Goal: Task Accomplishment & Management: Manage account settings

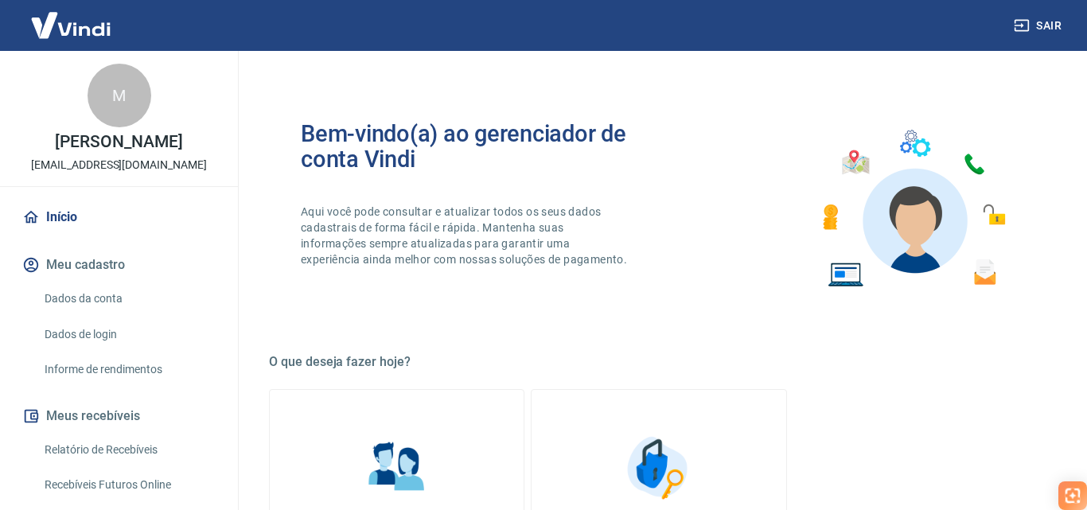
click at [504, 309] on div "Bem-vindo(a) ao gerenciador de conta Vindi Aqui você pode consultar e atualizar…" at bounding box center [659, 208] width 780 height 227
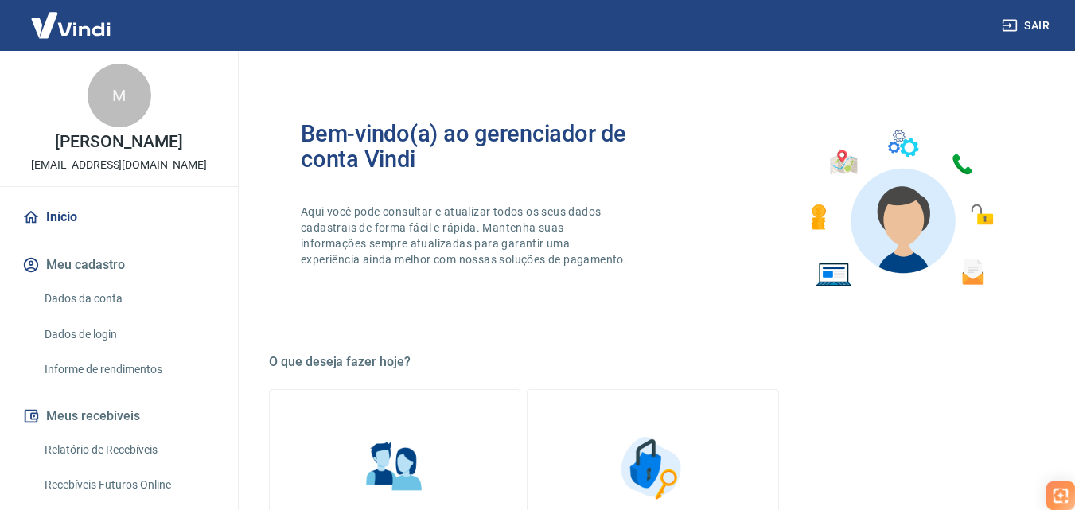
click at [99, 277] on button "Meu cadastro" at bounding box center [119, 264] width 200 height 35
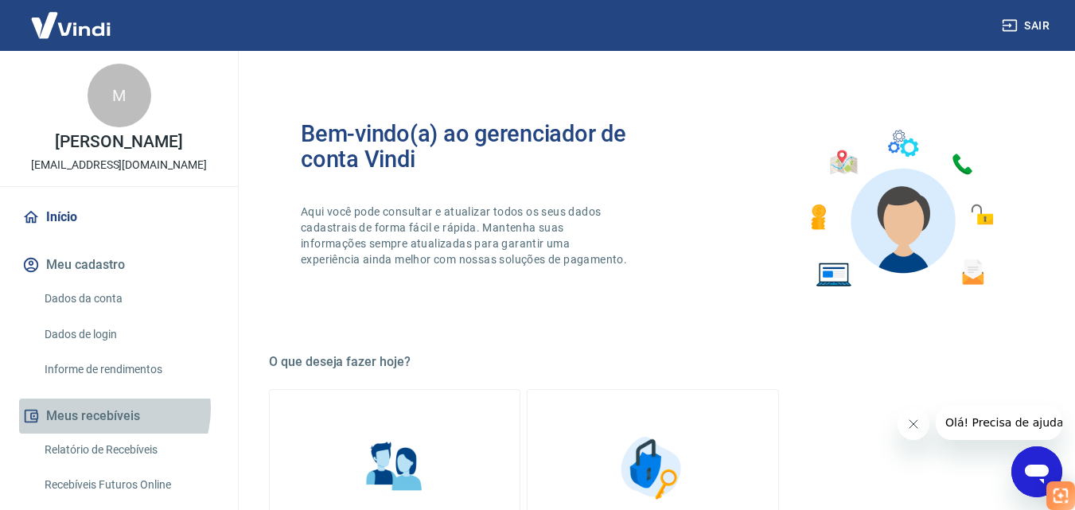
click at [105, 425] on button "Meus recebíveis" at bounding box center [119, 416] width 200 height 35
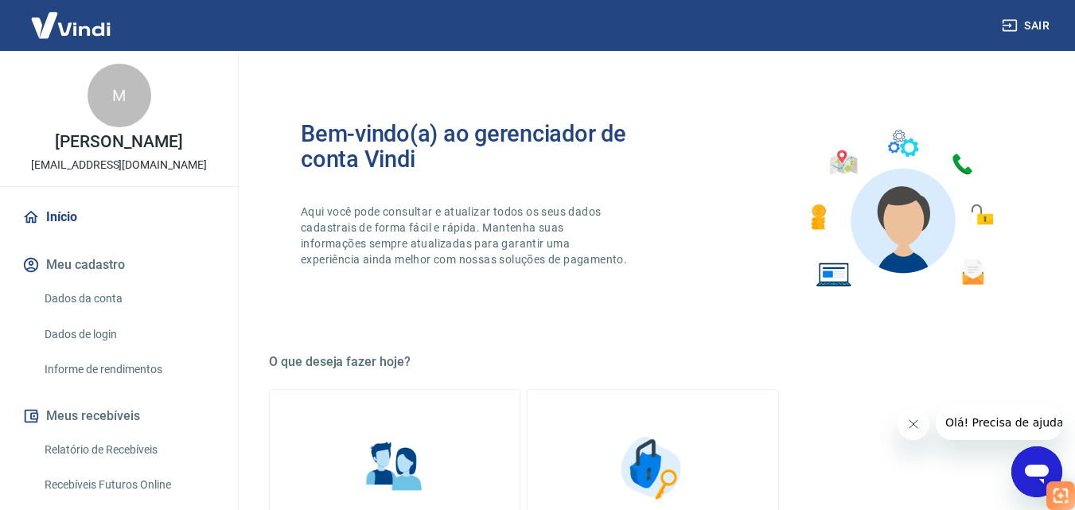
click at [129, 466] on link "Relatório de Recebíveis" at bounding box center [128, 450] width 181 height 33
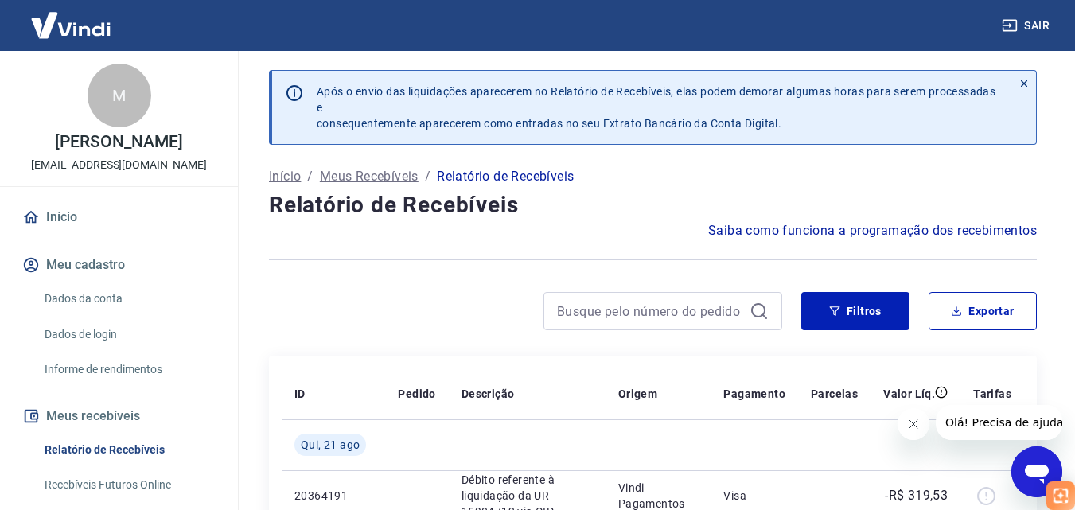
click at [86, 282] on link "Dados da conta" at bounding box center [128, 298] width 181 height 33
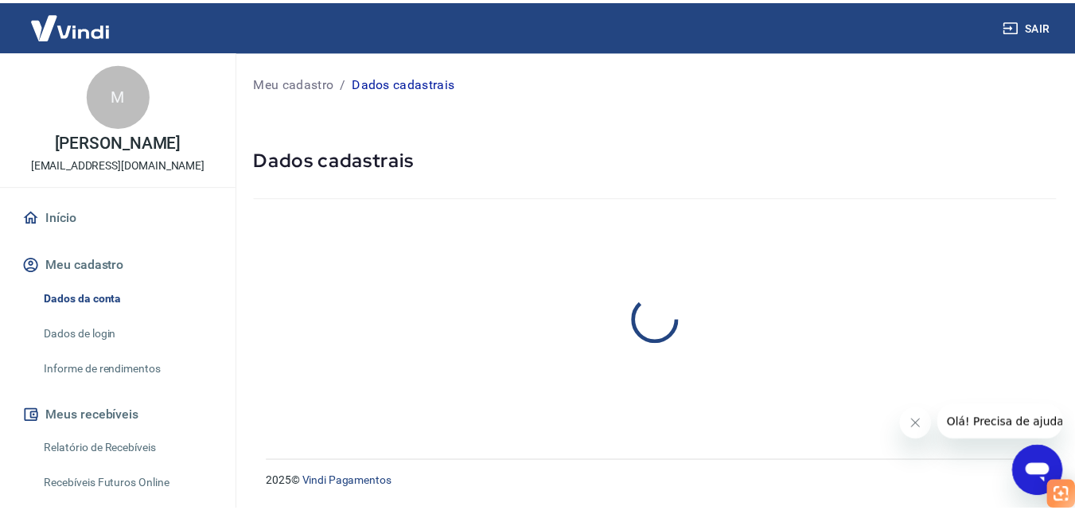
scroll to position [109, 0]
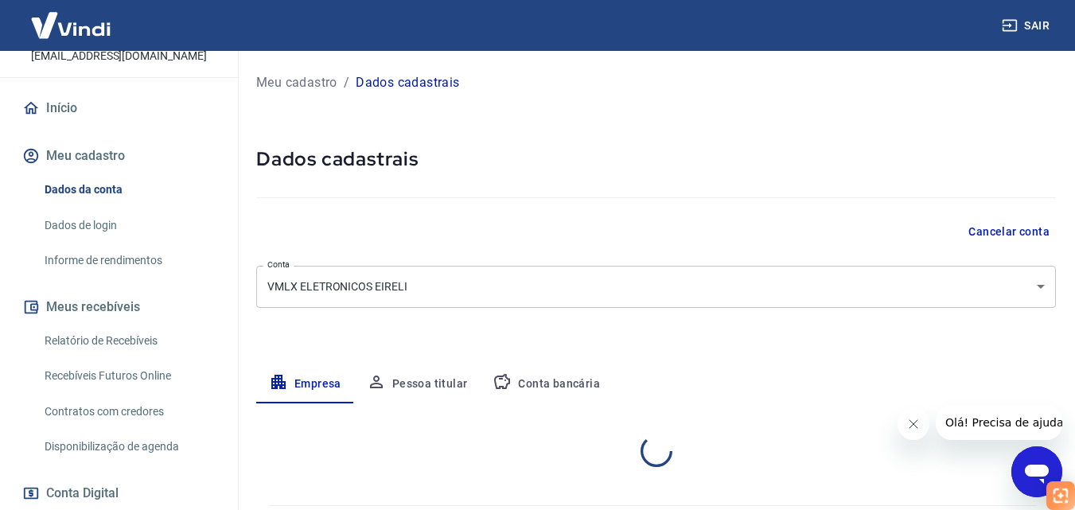
select select "SC"
select select "business"
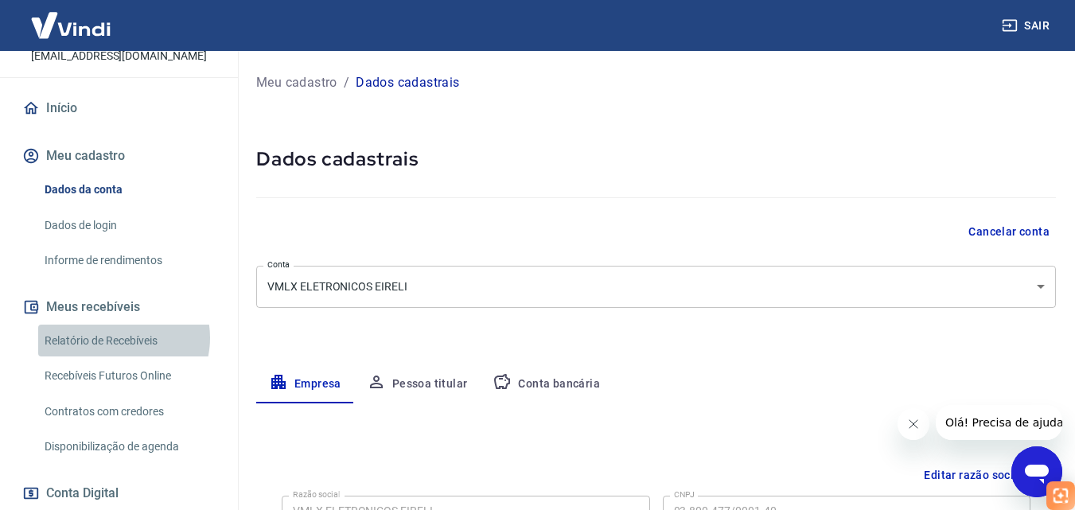
click at [118, 353] on link "Relatório de Recebíveis" at bounding box center [128, 341] width 181 height 33
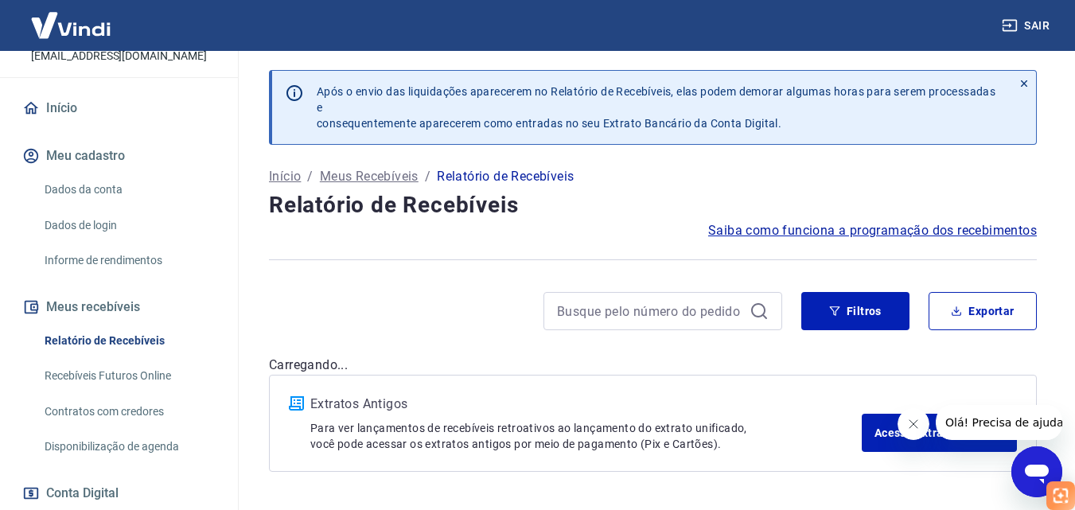
click at [65, 119] on link "Início" at bounding box center [119, 108] width 200 height 35
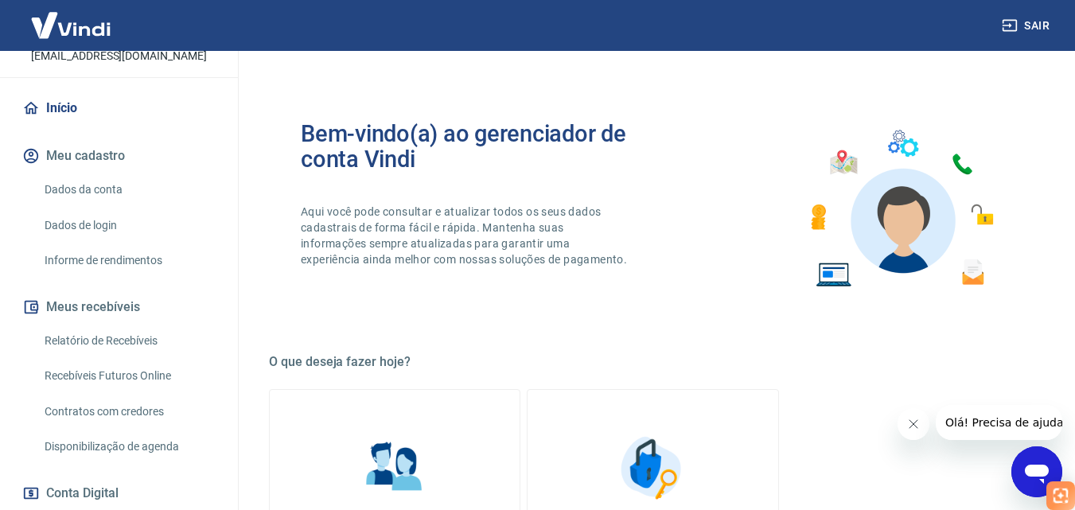
click at [67, 126] on link "Início" at bounding box center [119, 108] width 200 height 35
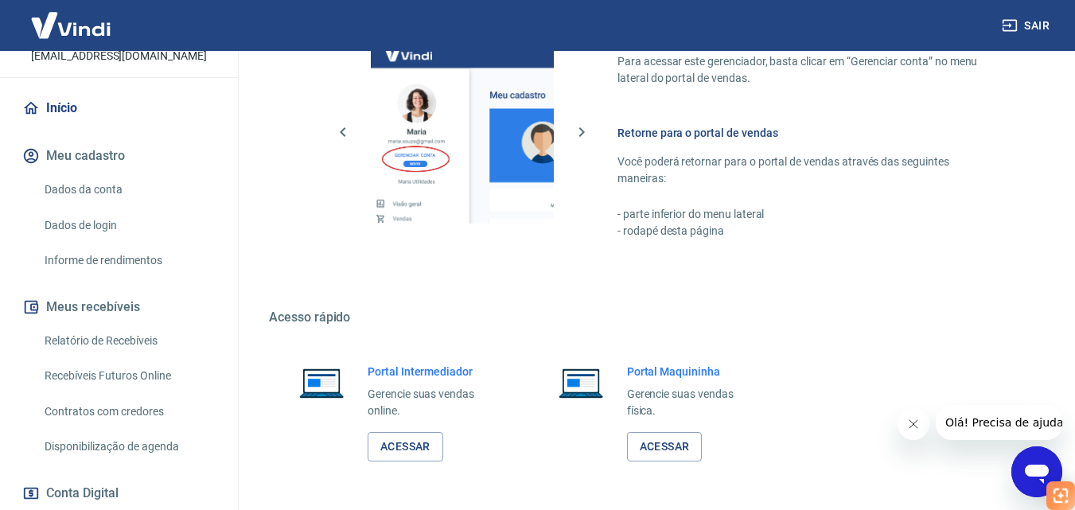
scroll to position [716, 0]
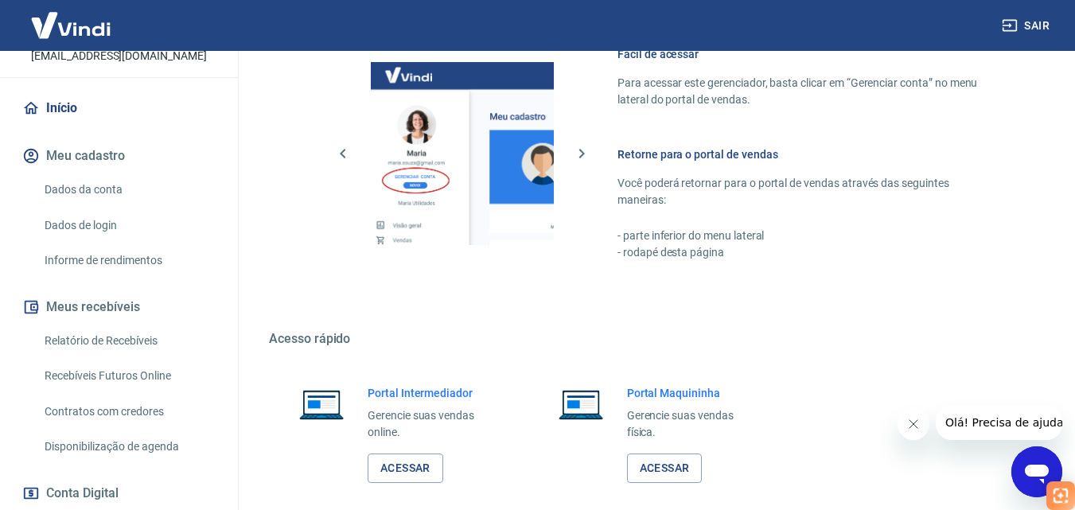
click at [913, 424] on icon "Fechar mensagem da empresa" at bounding box center [912, 424] width 13 height 13
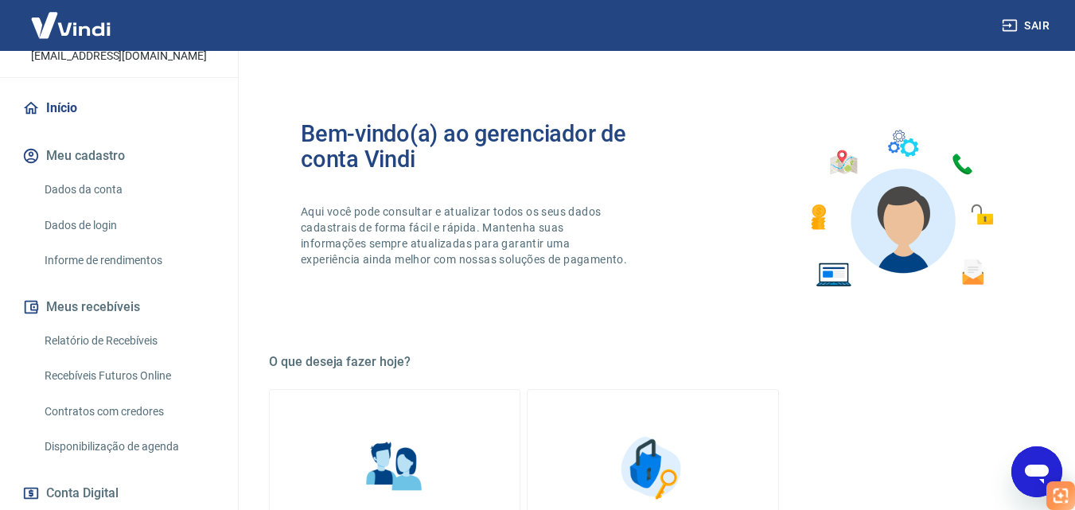
scroll to position [0, 0]
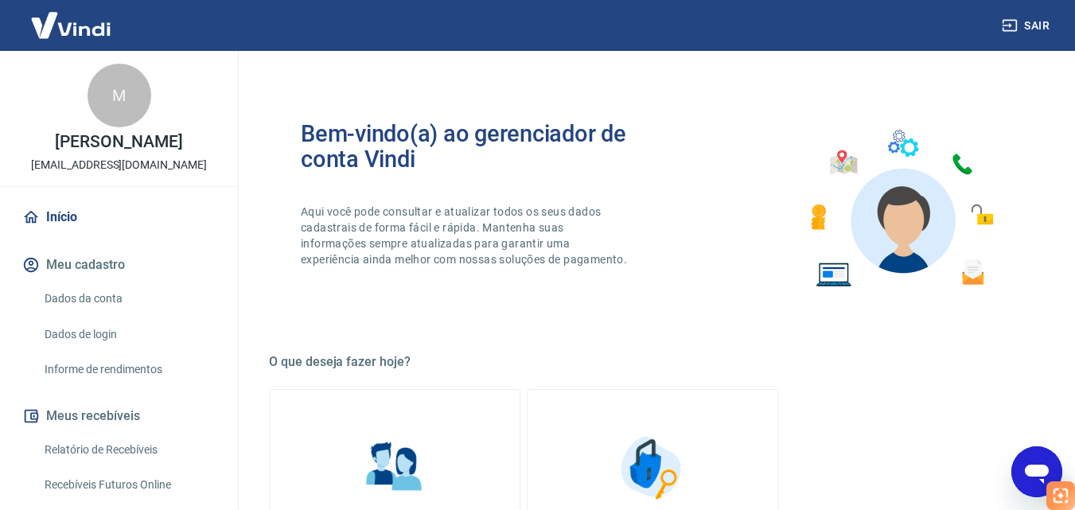
click at [88, 348] on link "Dados de login" at bounding box center [128, 334] width 181 height 33
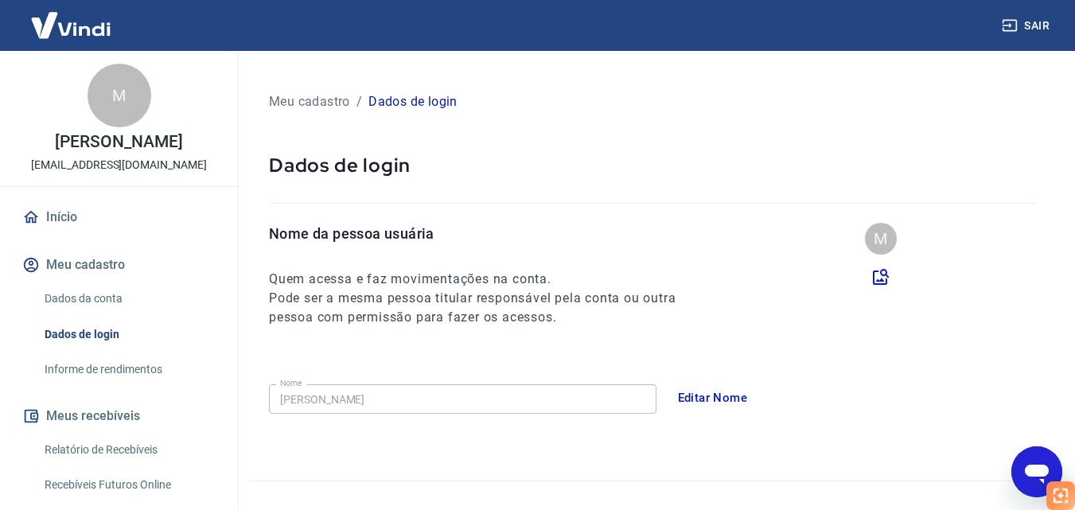
click at [367, 399] on div "Nome da pessoa usuária Quem acessa e faz movimentações na conta. Pode ser a mes…" at bounding box center [653, 352] width 806 height 258
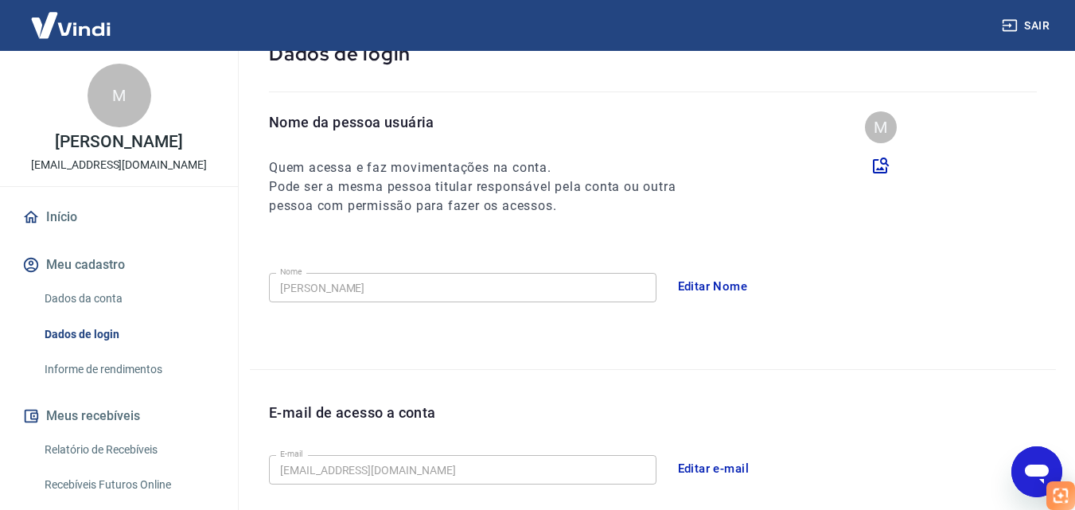
click at [307, 103] on div "Dados de login" at bounding box center [653, 66] width 806 height 89
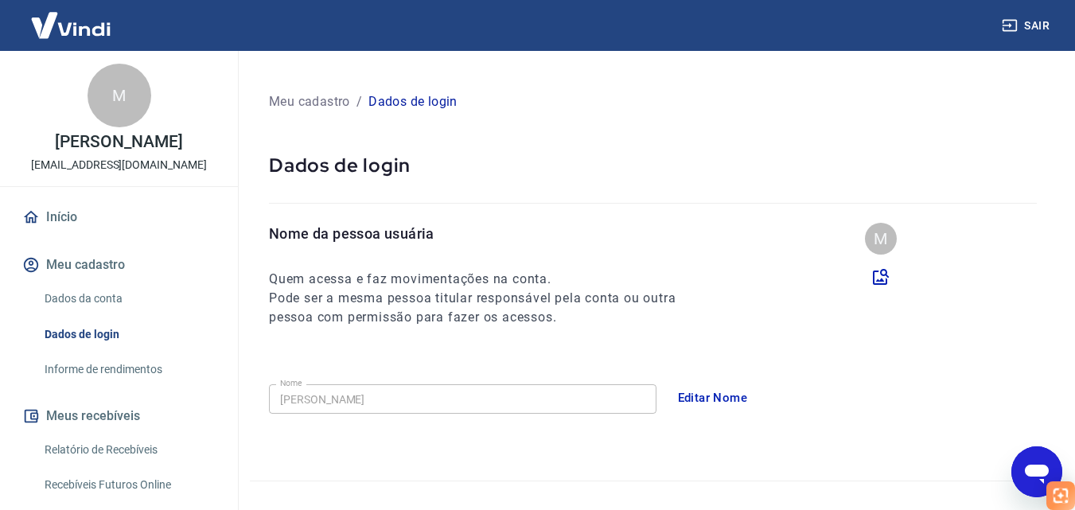
click at [97, 313] on link "Dados da conta" at bounding box center [128, 298] width 181 height 33
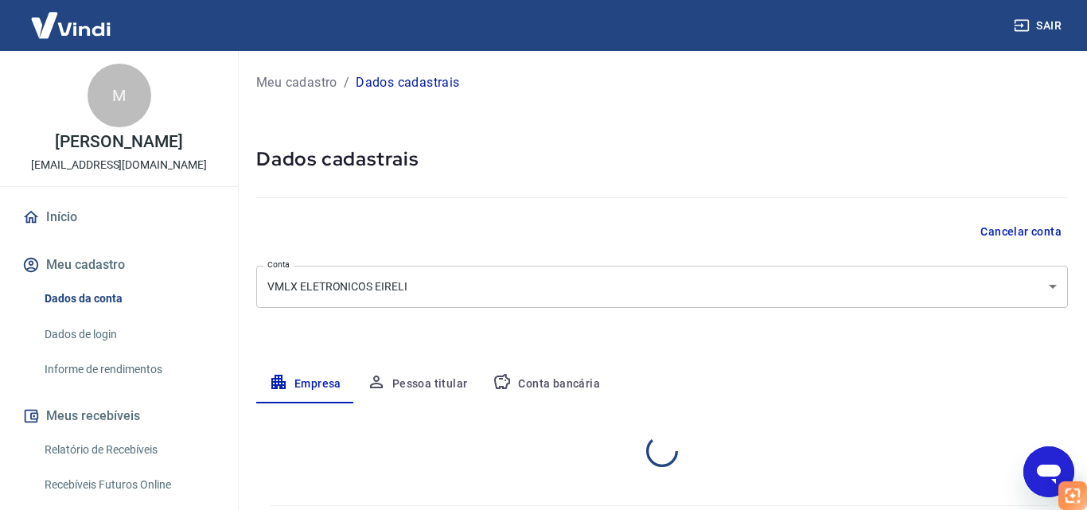
select select "SC"
select select "business"
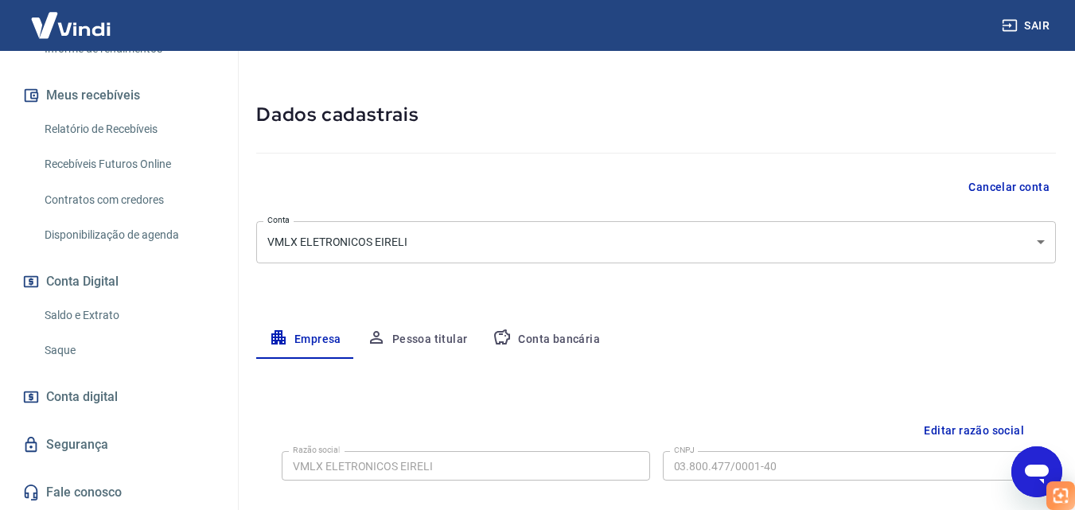
scroll to position [337, 0]
click at [99, 315] on link "Saldo e Extrato" at bounding box center [128, 315] width 181 height 33
